Goal: Task Accomplishment & Management: Use online tool/utility

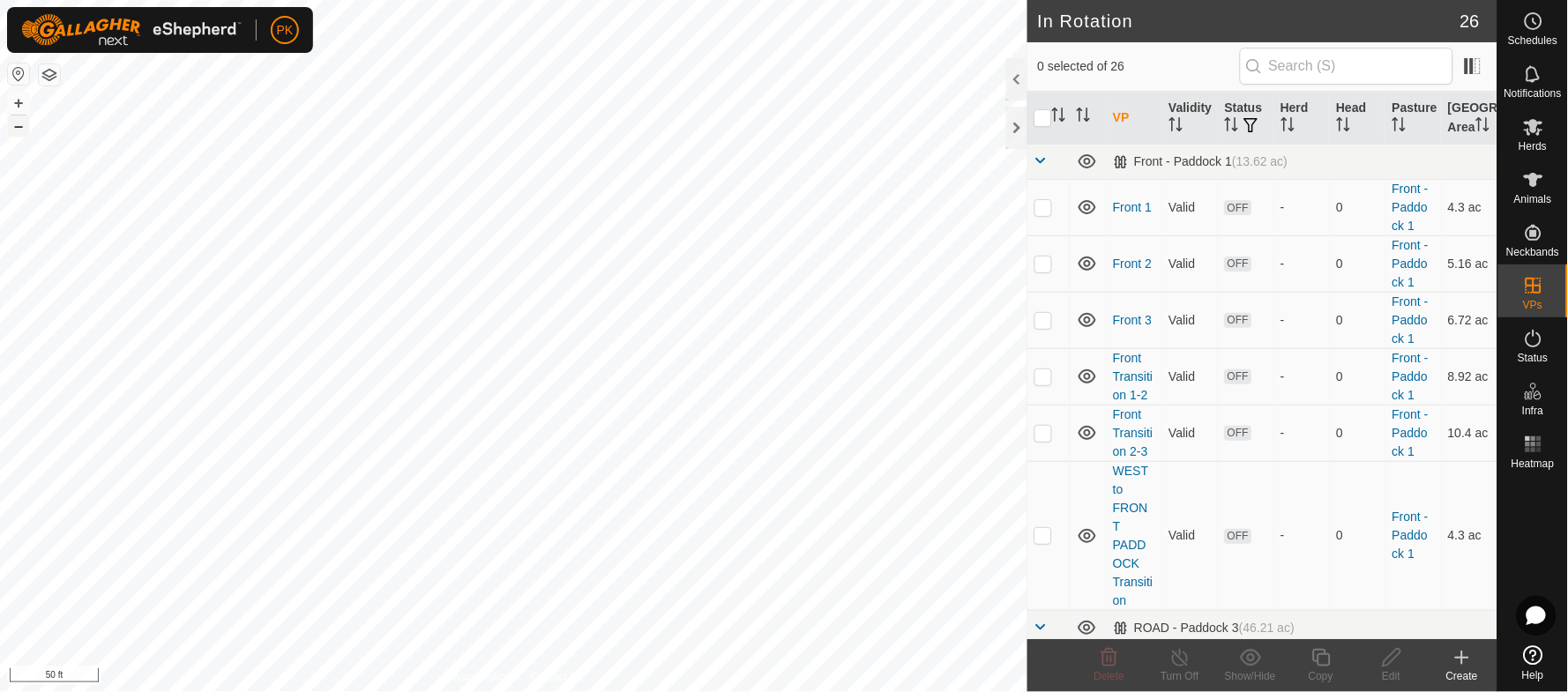
click at [17, 129] on button "–" at bounding box center [18, 126] width 22 height 22
click at [1542, 143] on span "Herds" at bounding box center [1532, 146] width 28 height 10
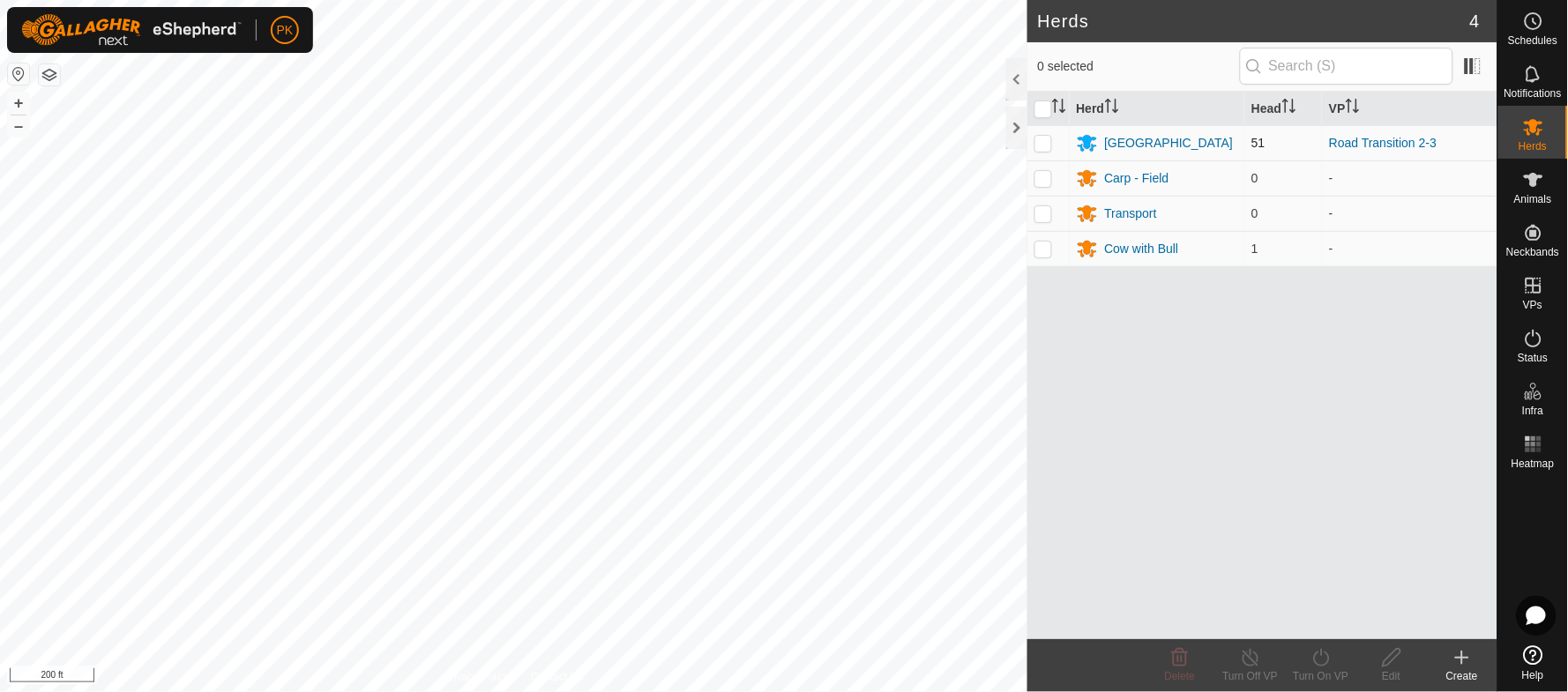
click at [1045, 140] on p-checkbox at bounding box center [1043, 143] width 18 height 14
checkbox input "true"
click at [1328, 664] on icon at bounding box center [1321, 657] width 22 height 22
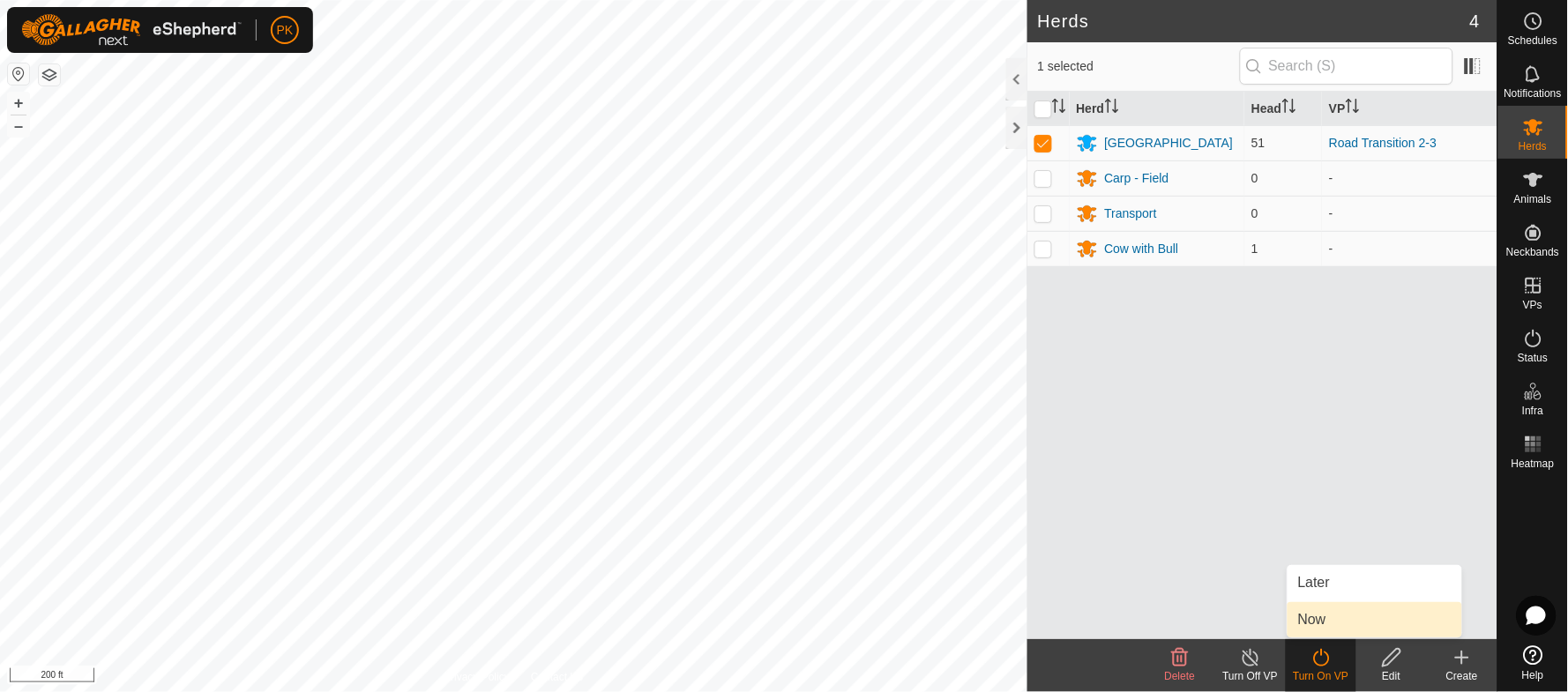
click at [1316, 617] on link "Now" at bounding box center [1374, 620] width 175 height 36
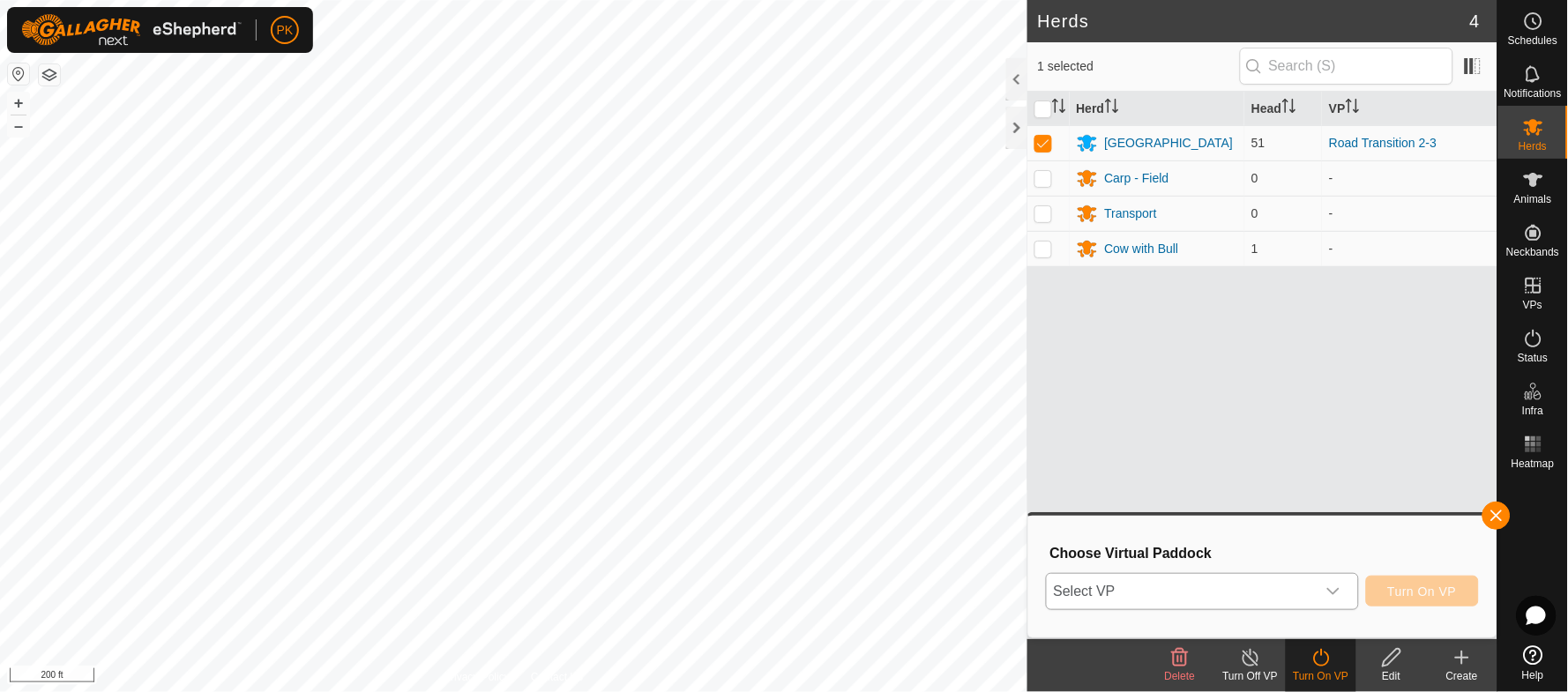
click at [1338, 594] on icon "dropdown trigger" at bounding box center [1333, 591] width 14 height 14
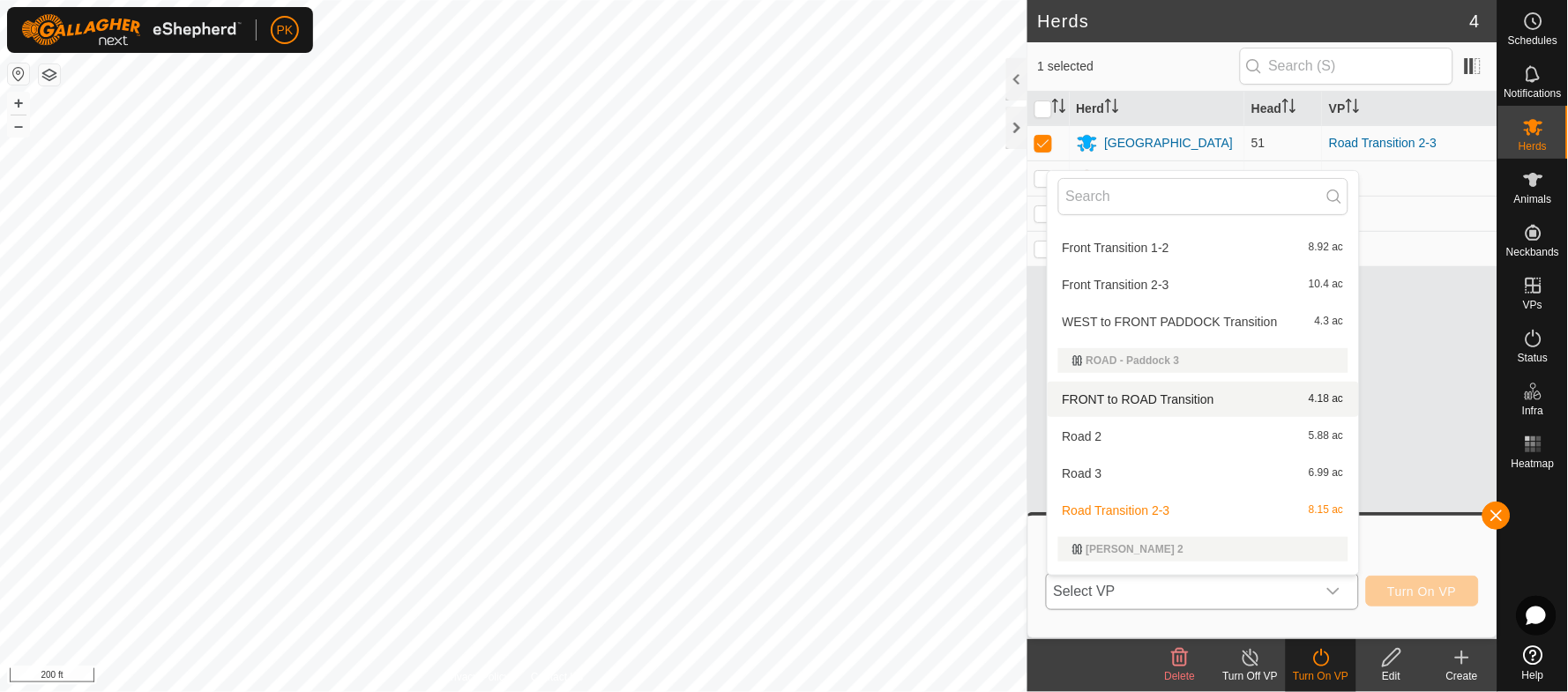
scroll to position [159, 0]
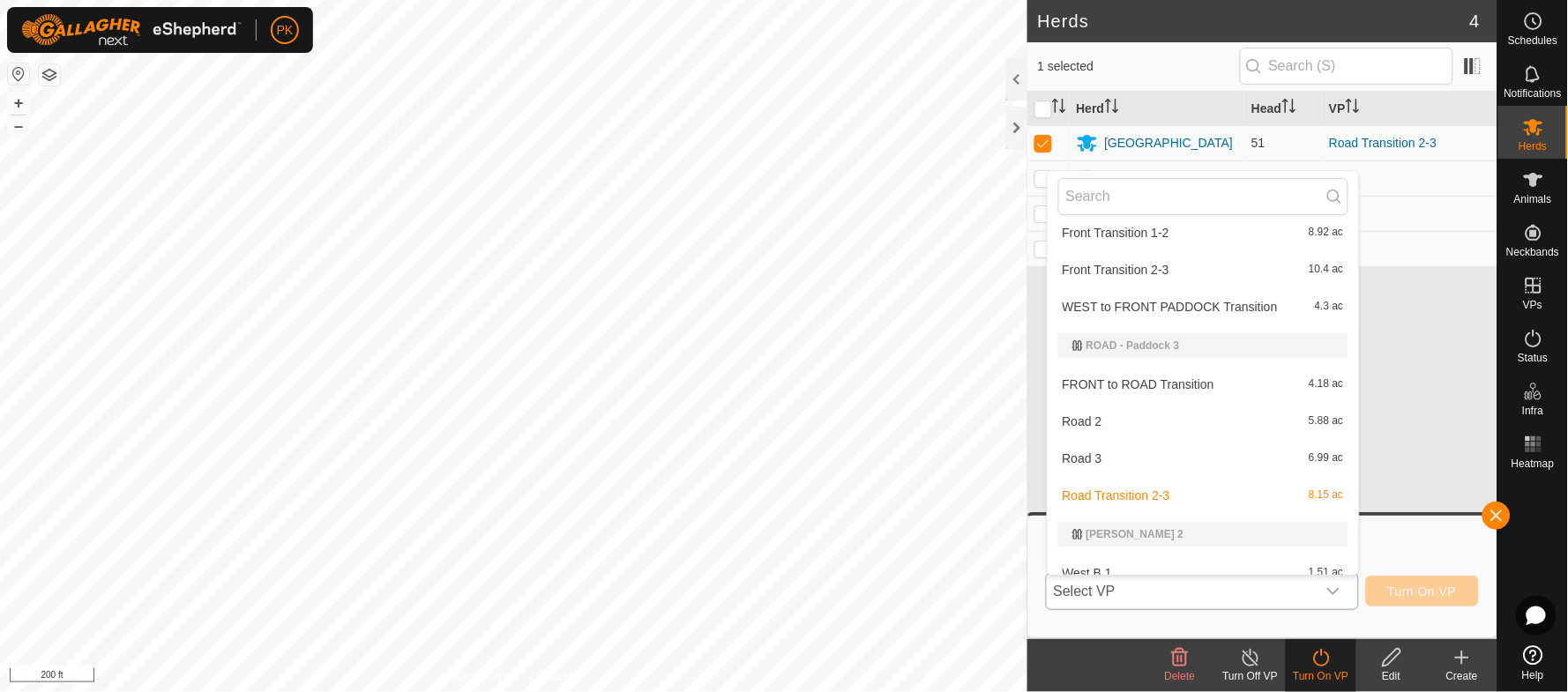
click at [1263, 453] on li "Road 3 6.99 ac" at bounding box center [1203, 458] width 311 height 36
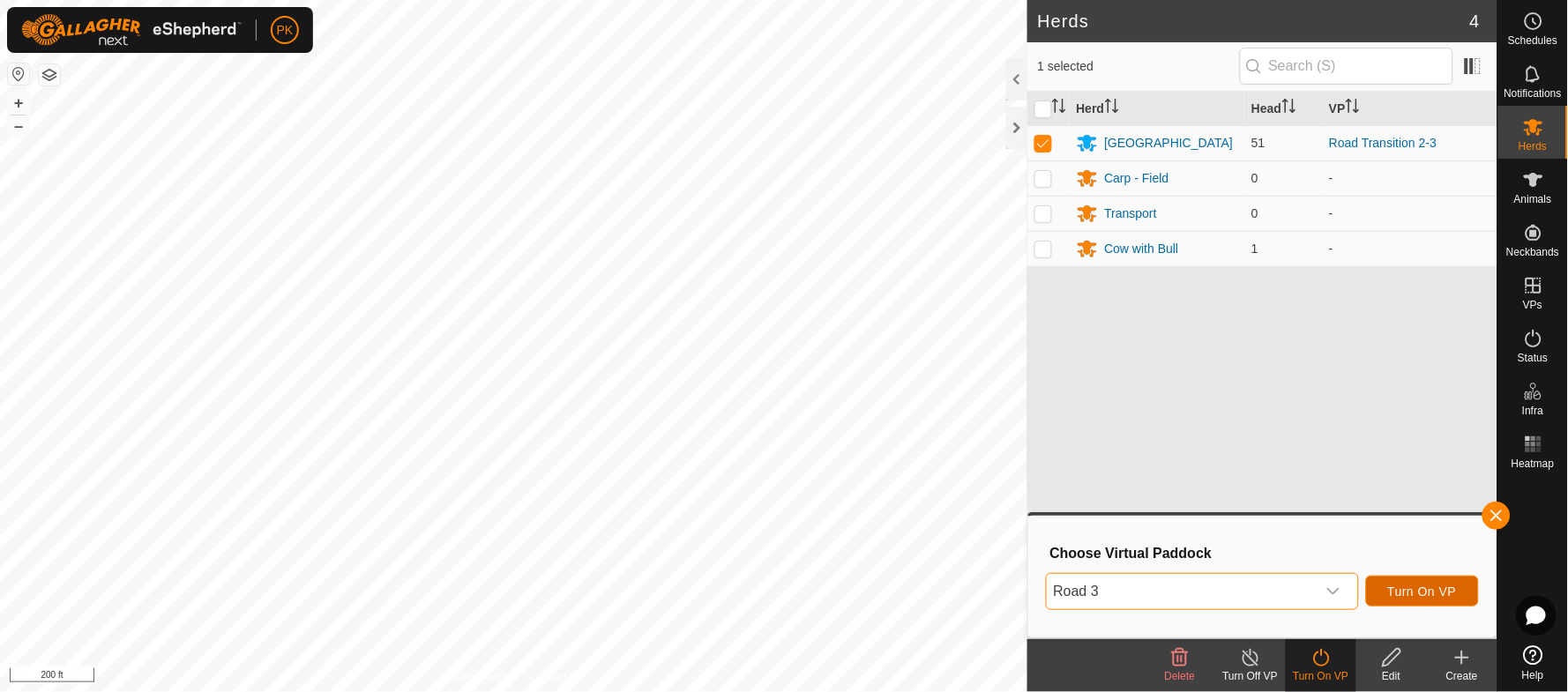
click at [1436, 594] on span "Turn On VP" at bounding box center [1421, 591] width 69 height 14
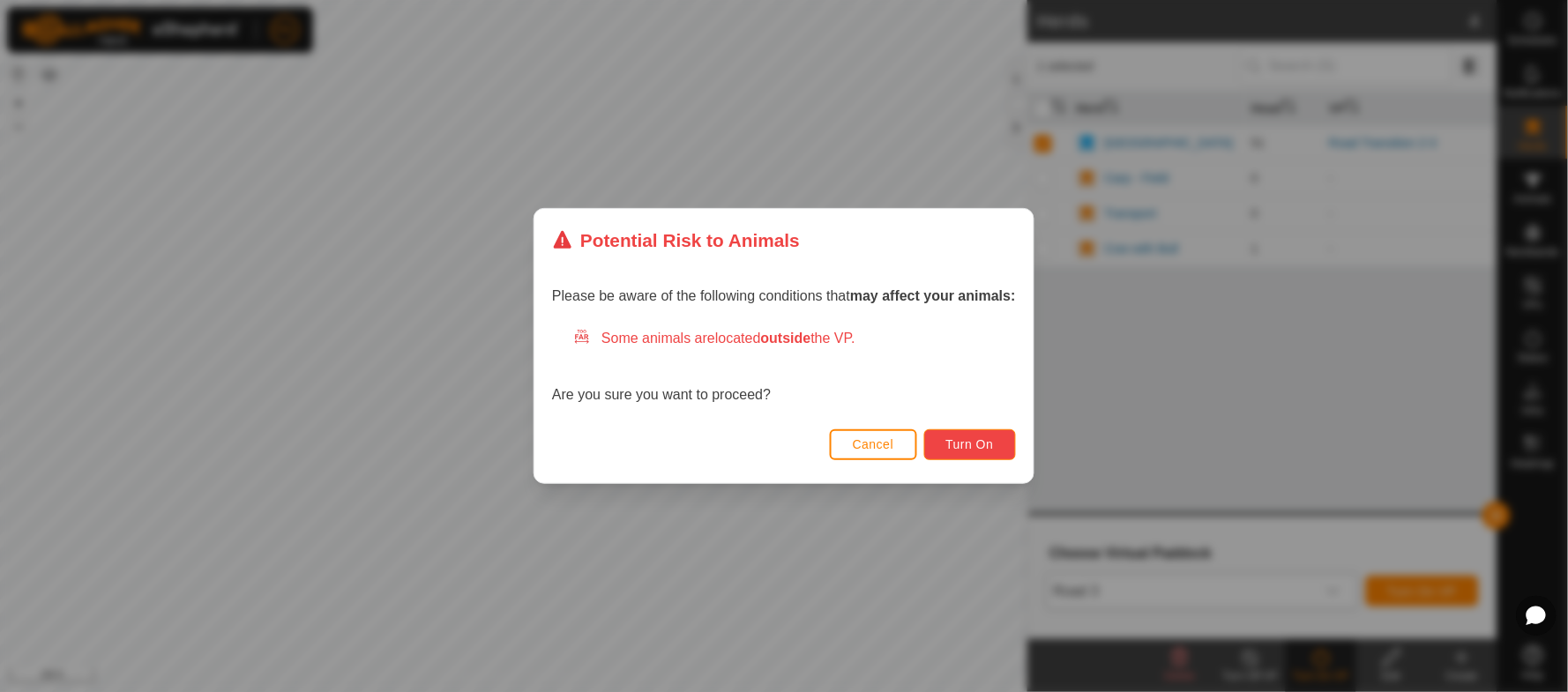
click at [962, 452] on button "Turn On" at bounding box center [970, 444] width 92 height 31
